Goal: Information Seeking & Learning: Learn about a topic

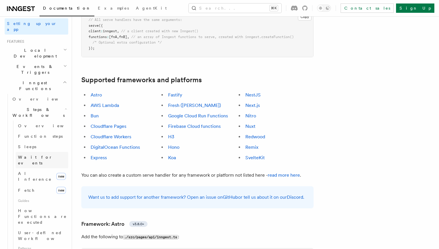
scroll to position [114, 0]
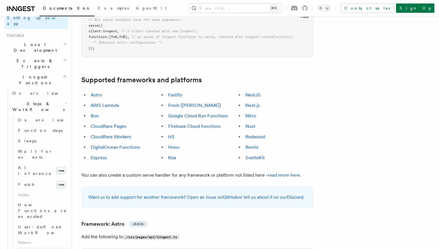
click at [38, 249] on span "Parallel steps" at bounding box center [41, 252] width 47 height 5
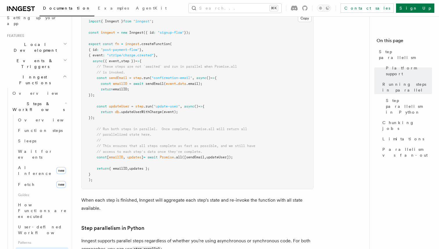
scroll to position [214, 0]
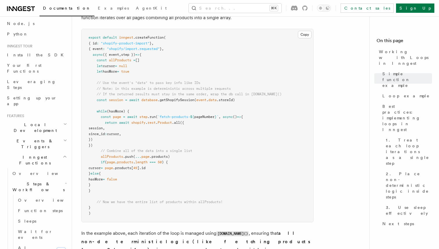
scroll to position [33, 0]
click at [65, 182] on icon "button" at bounding box center [66, 184] width 2 height 5
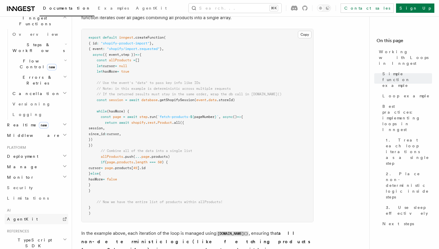
scroll to position [152, 0]
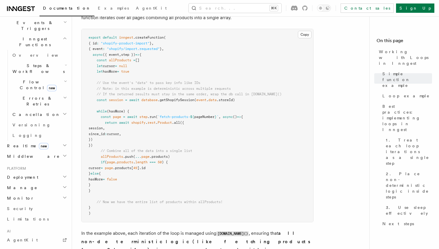
click at [58, 183] on h2 "Manage" at bounding box center [37, 188] width 64 height 10
click at [59, 183] on h2 "Manage" at bounding box center [37, 188] width 64 height 10
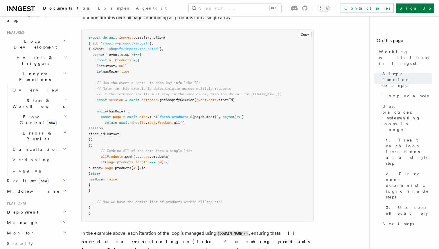
scroll to position [77, 0]
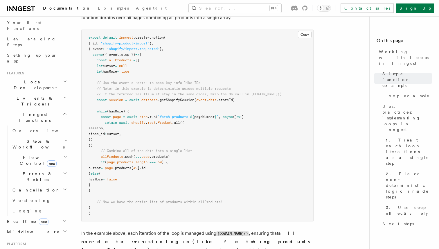
click at [23, 155] on span "Flow Control new" at bounding box center [37, 161] width 54 height 12
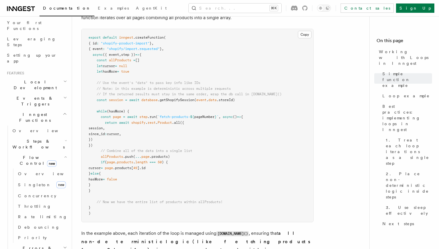
click at [25, 155] on span "Flow Control new" at bounding box center [37, 161] width 54 height 12
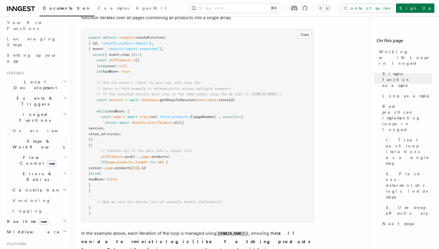
click at [32, 138] on span "Steps & Workflows" at bounding box center [37, 144] width 55 height 12
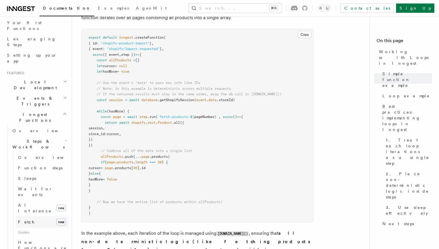
click at [32, 216] on link "Fetch new" at bounding box center [42, 222] width 53 height 12
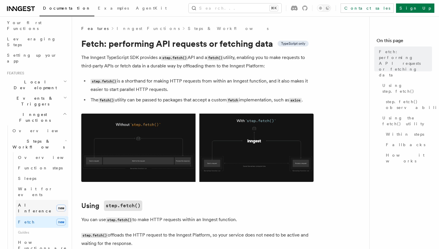
click at [36, 203] on span "AI Inference" at bounding box center [35, 208] width 34 height 10
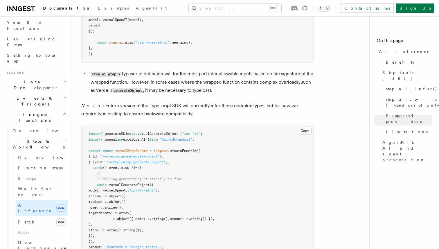
scroll to position [1365, 0]
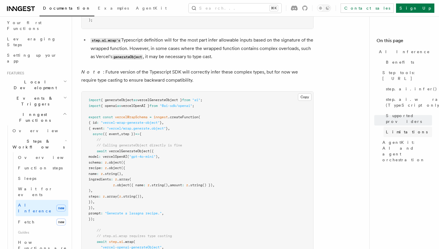
click at [392, 129] on span "Limitations" at bounding box center [407, 132] width 42 height 6
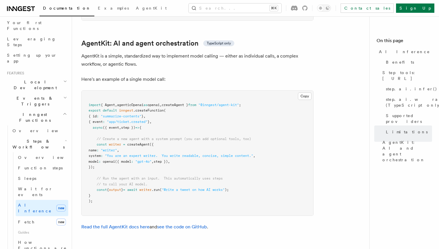
scroll to position [1705, 0]
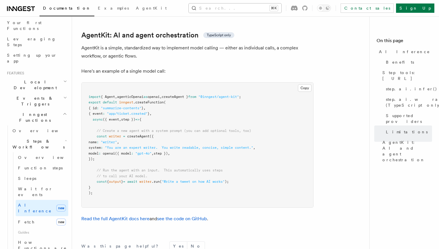
click at [239, 8] on button "Search... ⌘K" at bounding box center [235, 7] width 93 height 9
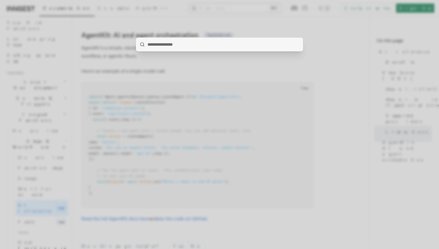
type input "**********"
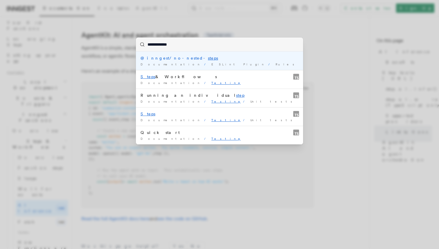
click at [198, 61] on li "@inngest/no-nested- steps Documentation / ESLint Plugin / Rules /" at bounding box center [219, 61] width 167 height 18
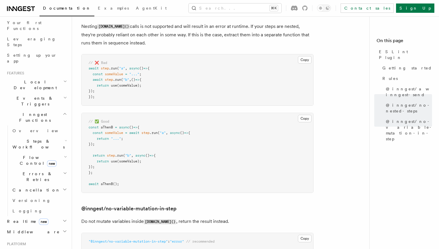
scroll to position [568, 0]
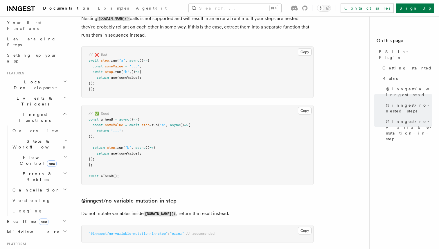
click at [244, 83] on pre "// ❌ Bad await step .run ( "a" , async () => { const someValue = "..." ; await …" at bounding box center [198, 72] width 232 height 51
click at [221, 4] on button "Search... ⌘K" at bounding box center [235, 7] width 93 height 9
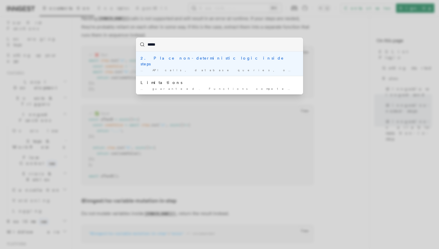
type input "******"
click at [221, 60] on div "2. Place non-deterministic logic inside steps" at bounding box center [220, 61] width 158 height 12
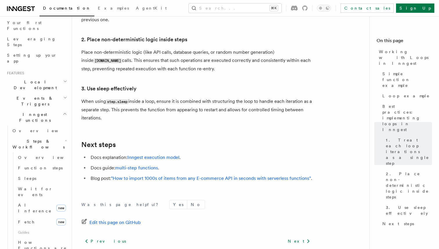
scroll to position [1029, 0]
